Goal: Use online tool/utility: Utilize a website feature to perform a specific function

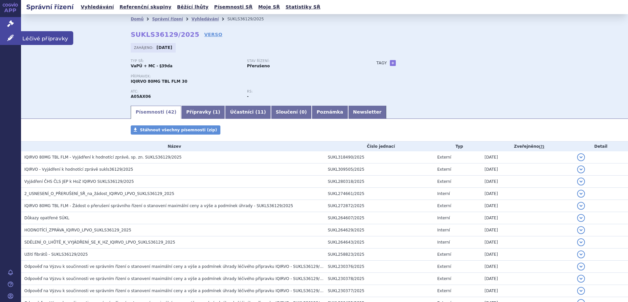
click at [36, 43] on span "Léčivé přípravky" at bounding box center [47, 38] width 52 height 14
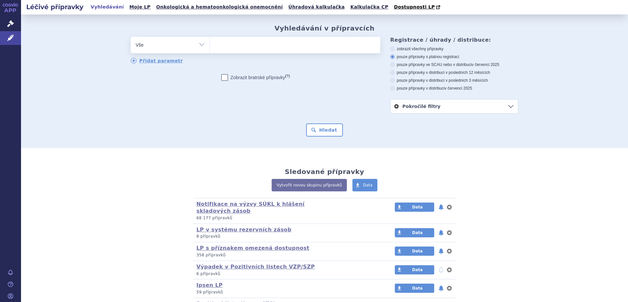
click at [348, 3] on link "Kalkulačka CP" at bounding box center [369, 7] width 42 height 9
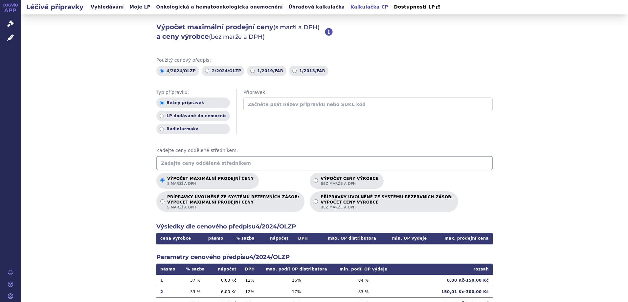
click at [189, 161] on input "text" at bounding box center [324, 163] width 336 height 14
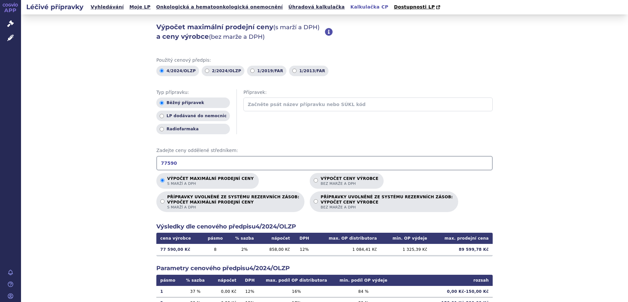
click at [541, 14] on div "Léčivé přípravky Vyhledávání Moje LP Onkologická a hematoonkologická onemocnění…" at bounding box center [324, 7] width 607 height 14
click at [167, 163] on input "77590" at bounding box center [324, 163] width 336 height 14
type input "52000"
click at [321, 179] on p "Výpočet ceny výrobce bez marže a DPH" at bounding box center [350, 181] width 58 height 10
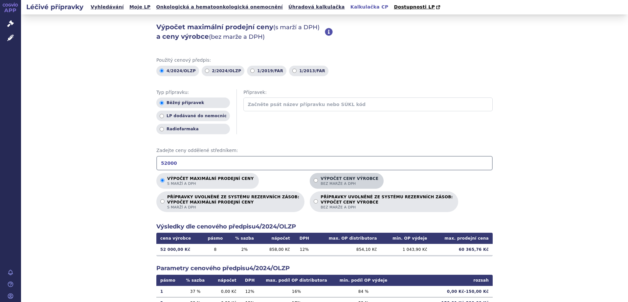
click at [314, 179] on input "Výpočet ceny výrobce bez marže a DPH" at bounding box center [316, 180] width 4 height 4
radio input "true"
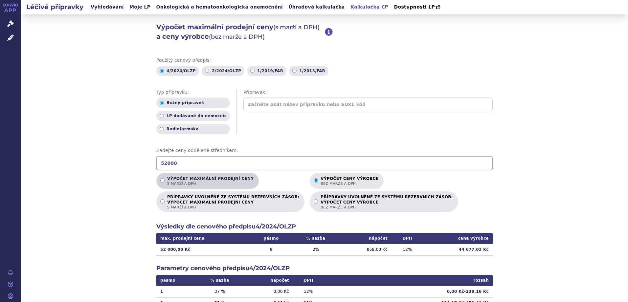
click at [186, 178] on p "Výpočet maximální prodejní ceny s marží a DPH" at bounding box center [210, 181] width 86 height 10
click at [165, 178] on input "Výpočet maximální prodejní ceny s marží a DPH" at bounding box center [162, 180] width 4 height 4
radio input "true"
